Goal: Find specific page/section

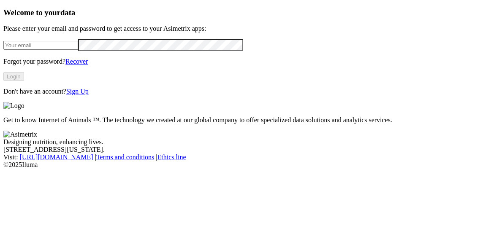
type input "[PERSON_NAME][EMAIL_ADDRESS][DOMAIN_NAME]"
click at [24, 81] on button "Login" at bounding box center [13, 76] width 21 height 9
